Goal: Task Accomplishment & Management: Use online tool/utility

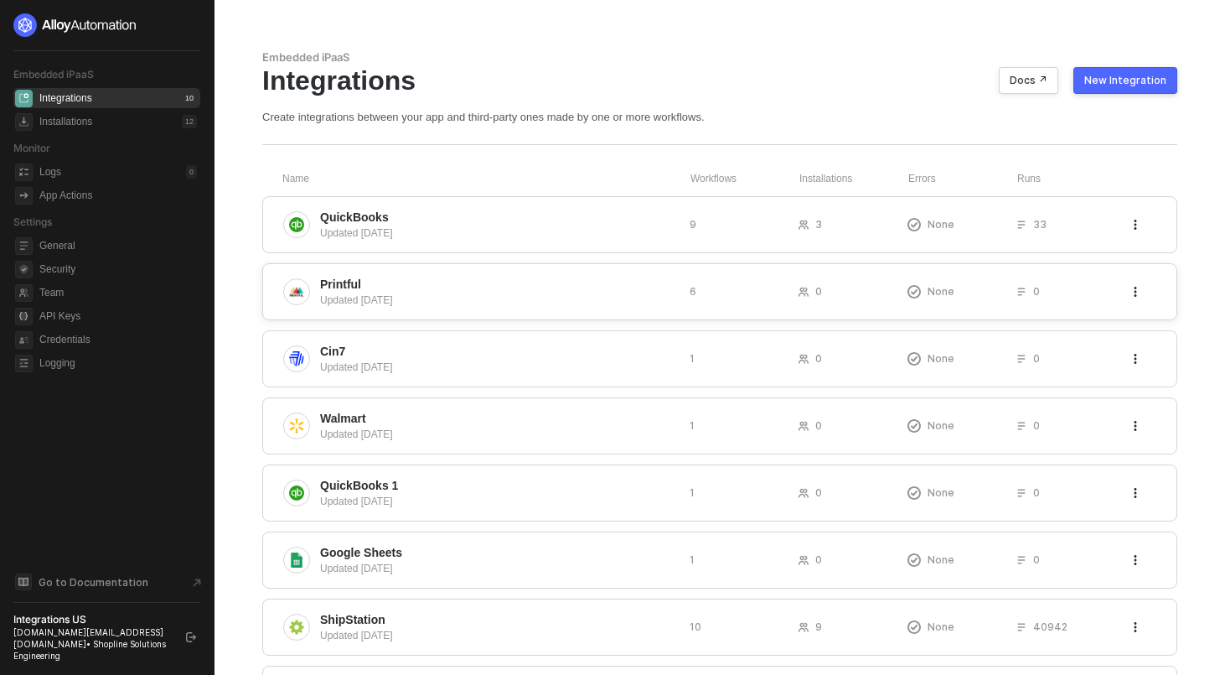
click at [578, 279] on span "Printful" at bounding box center [498, 284] width 356 height 17
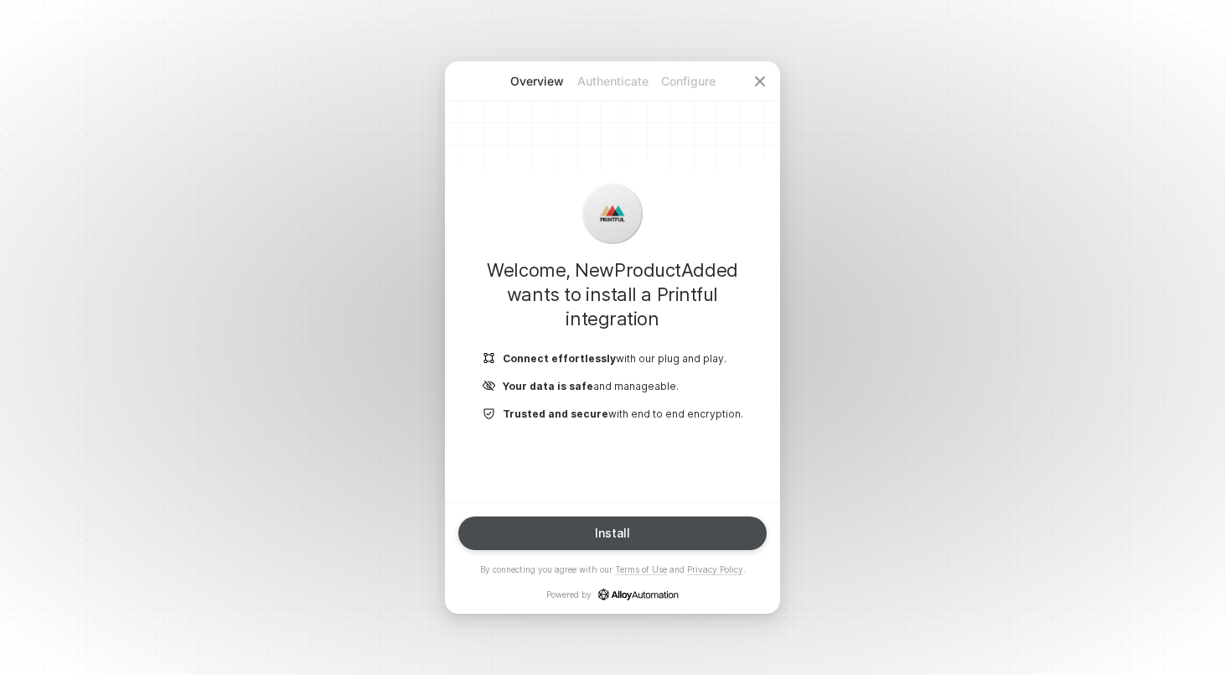
click at [642, 531] on button "Install" at bounding box center [612, 533] width 308 height 34
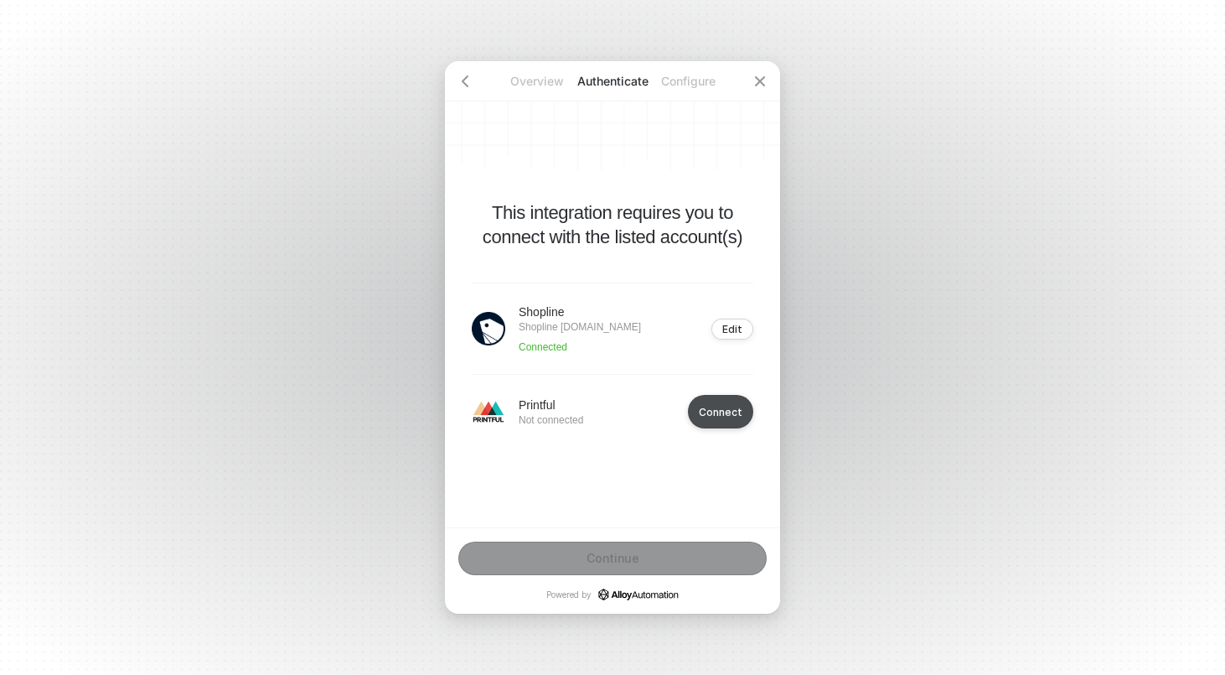
click at [738, 417] on button "Connect" at bounding box center [720, 412] width 65 height 34
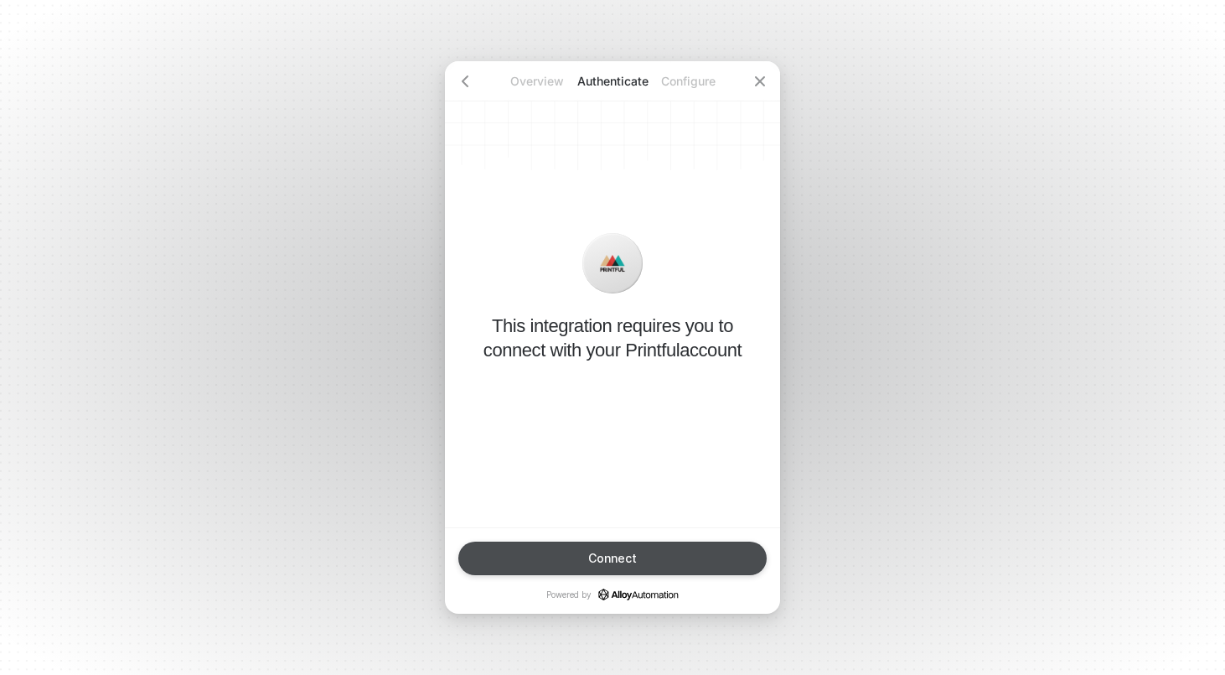
click at [643, 546] on button "Connect" at bounding box center [612, 558] width 308 height 34
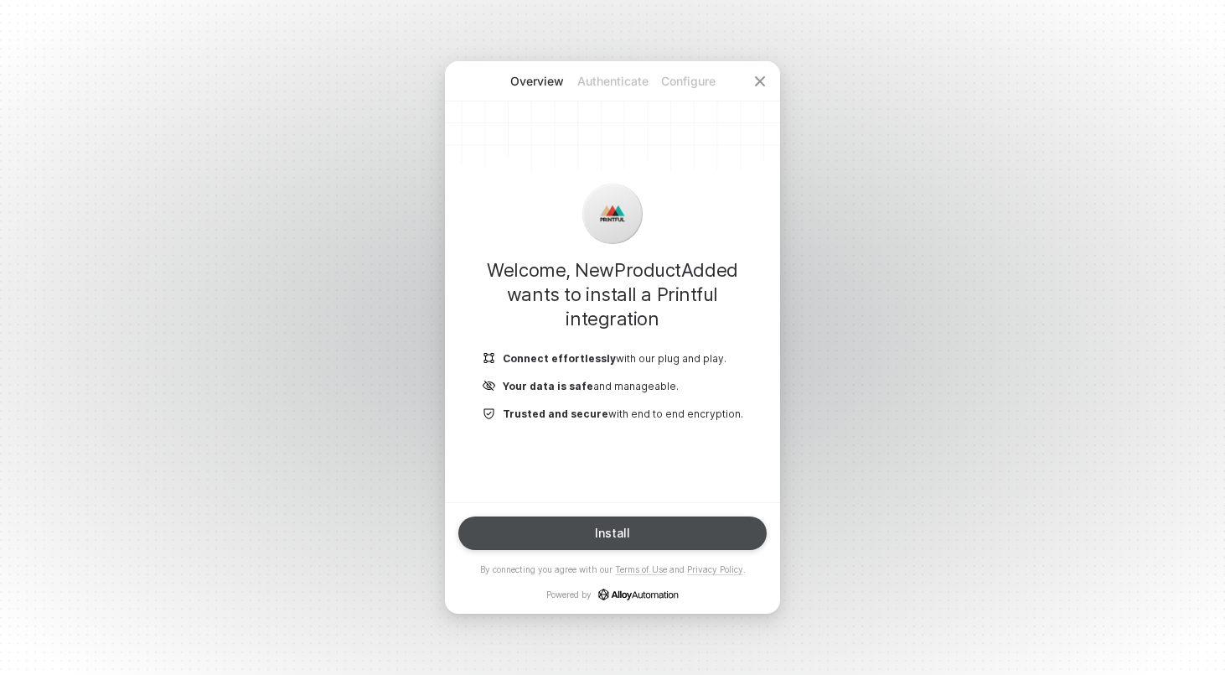
click at [560, 544] on button "Install" at bounding box center [612, 533] width 308 height 34
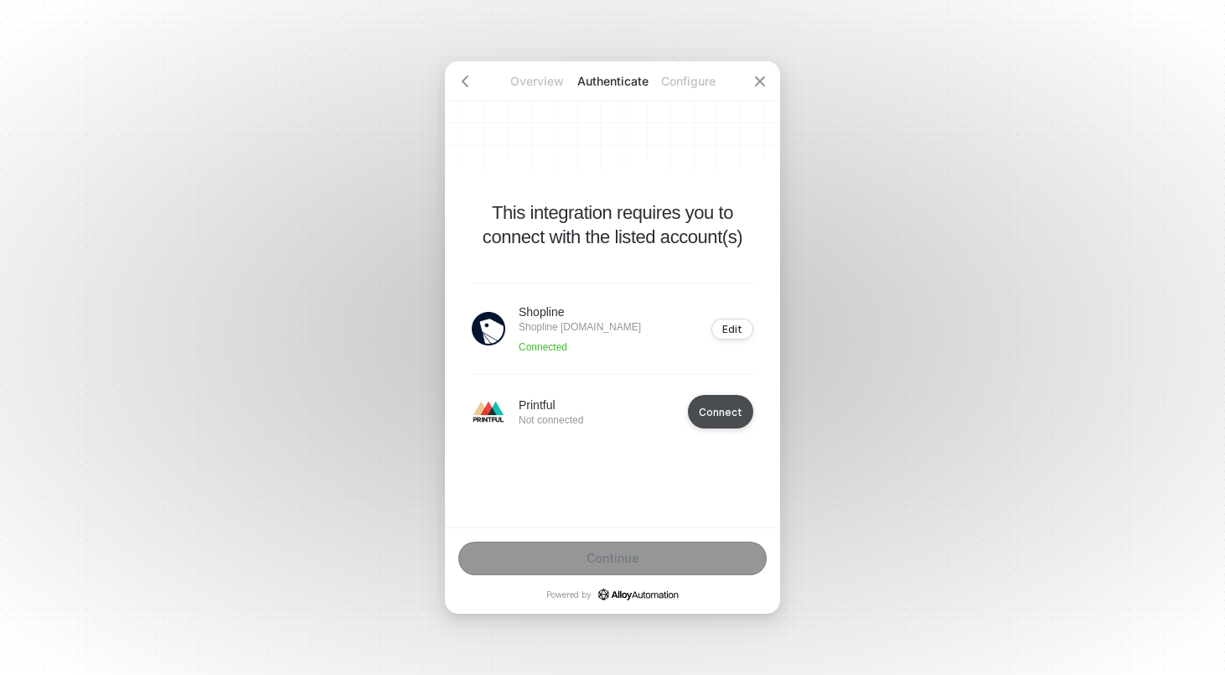
click at [726, 402] on button "Connect" at bounding box center [720, 412] width 65 height 34
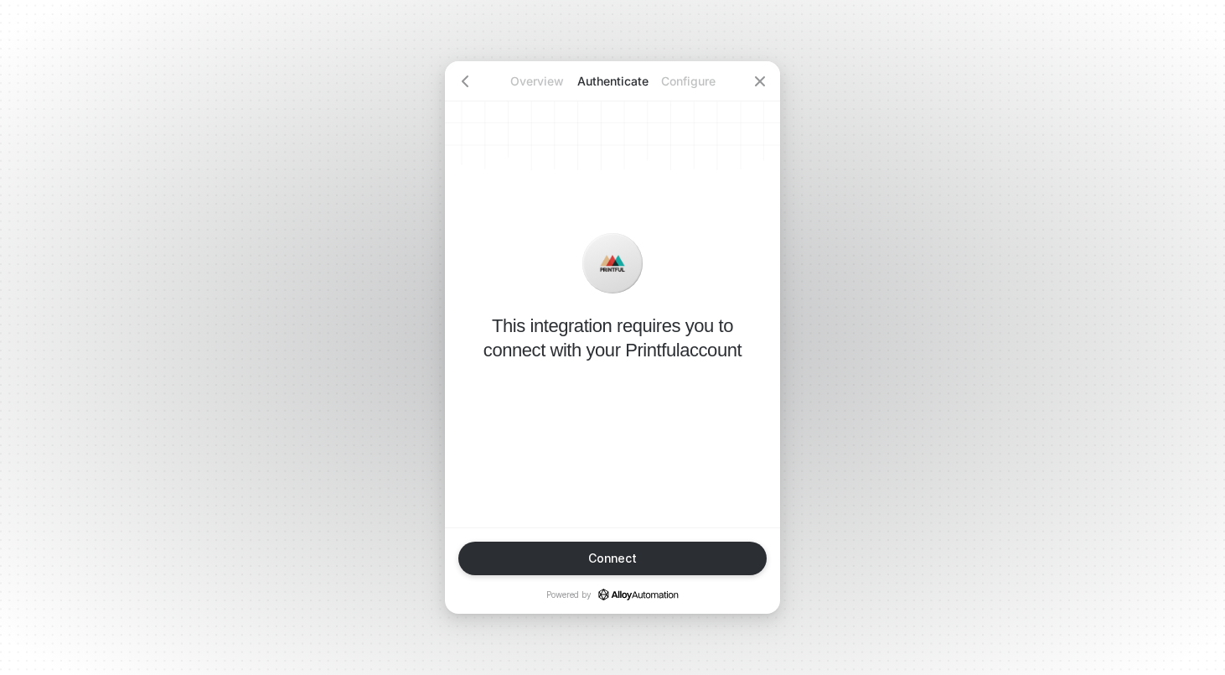
click at [682, 550] on button "Connect" at bounding box center [612, 558] width 308 height 34
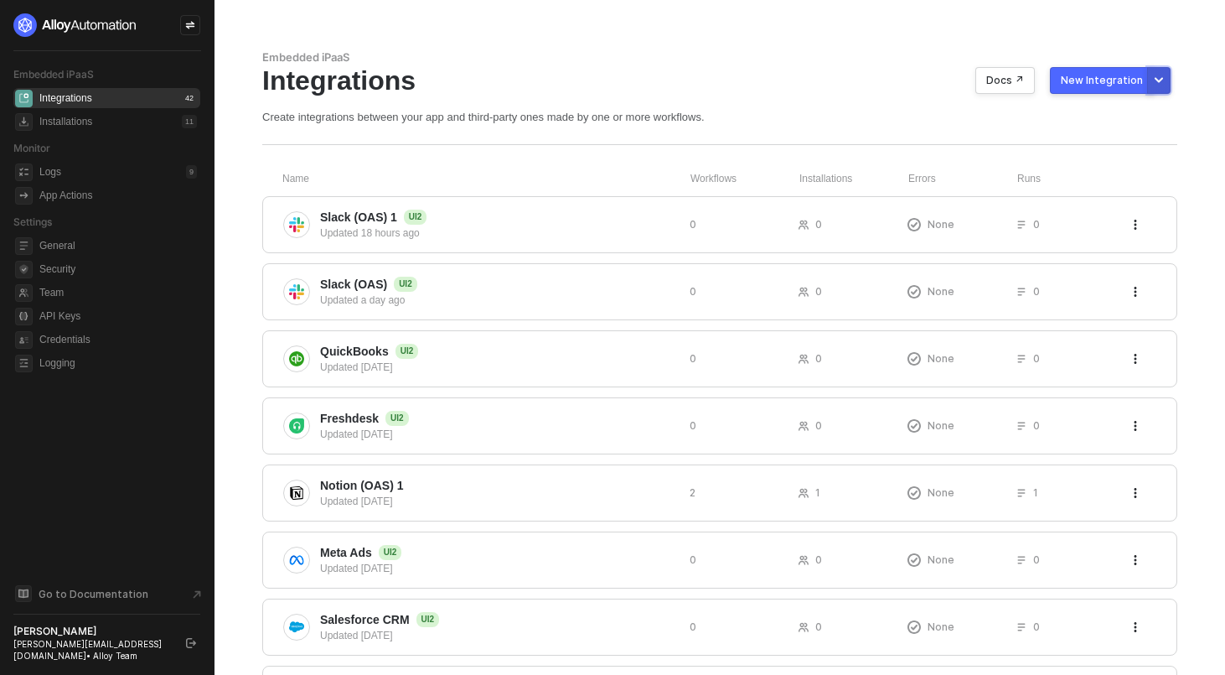
click at [1159, 80] on icon "More new integration options" at bounding box center [1159, 80] width 8 height 5
click at [1100, 120] on div "Build with UI2 New" at bounding box center [1077, 119] width 151 height 18
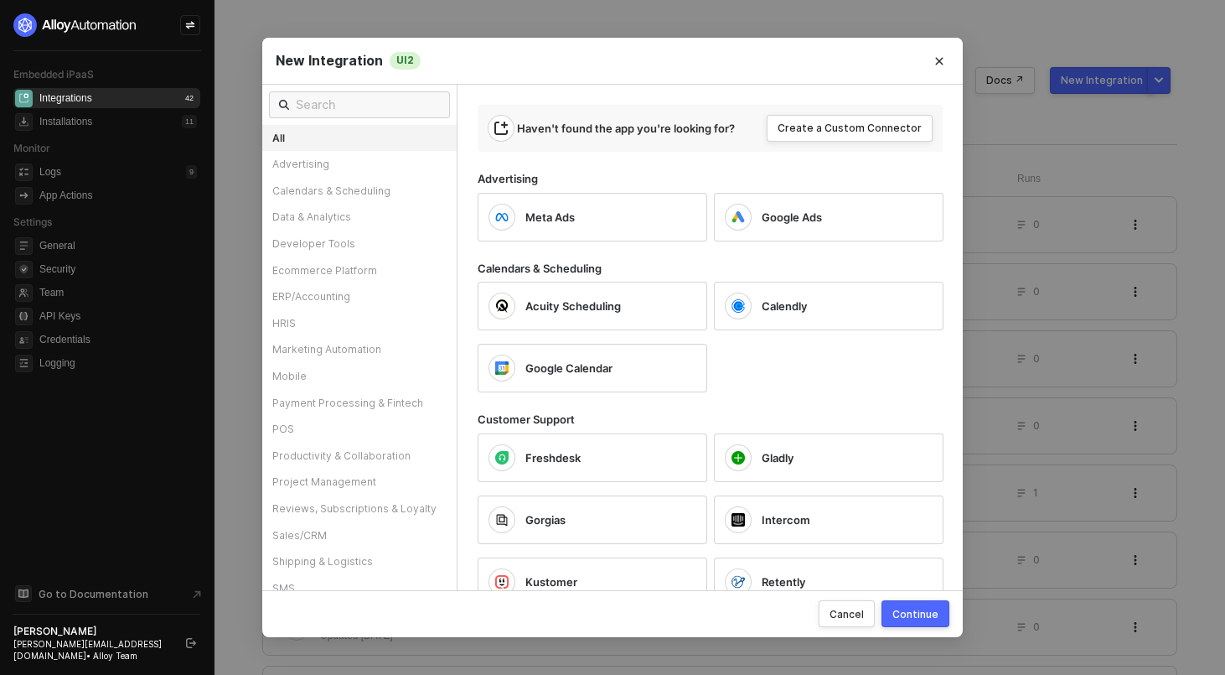
click at [354, 119] on div at bounding box center [359, 105] width 194 height 40
click at [371, 106] on input "text" at bounding box center [368, 105] width 144 height 18
click at [940, 65] on icon "Close" at bounding box center [940, 61] width 10 height 10
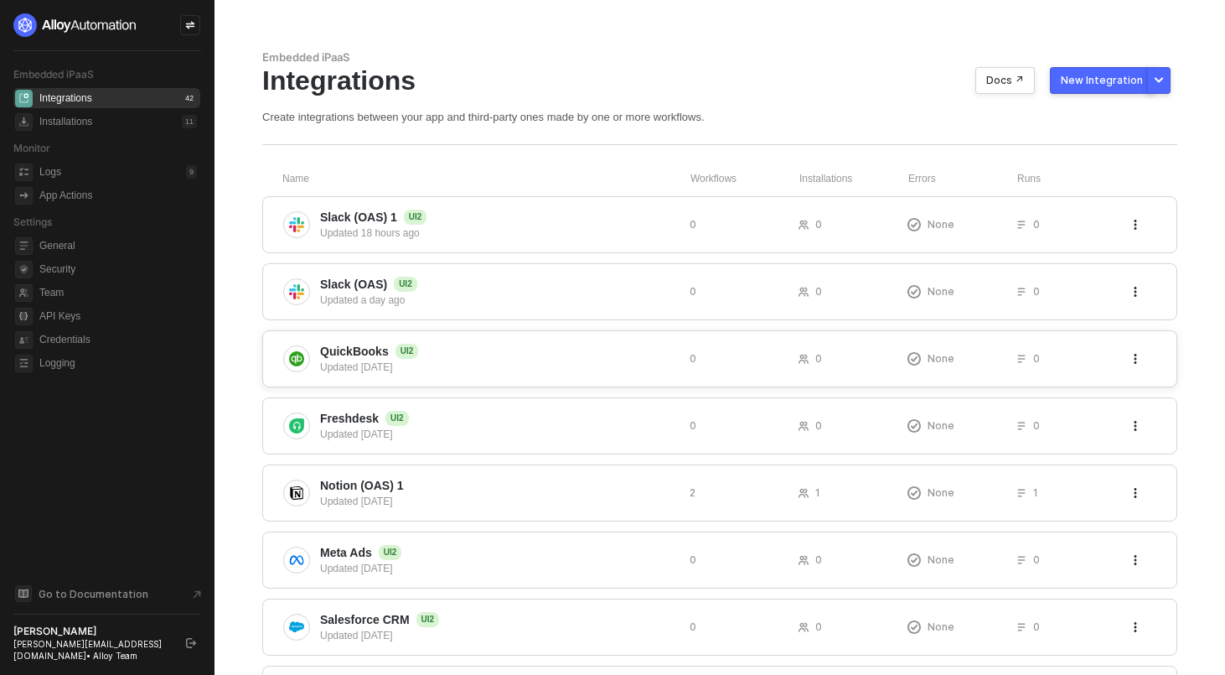
click at [500, 335] on div "QuickBooks UI2 Updated [DATE] 0 0 None 0" at bounding box center [719, 358] width 915 height 57
